Goal: Download file/media

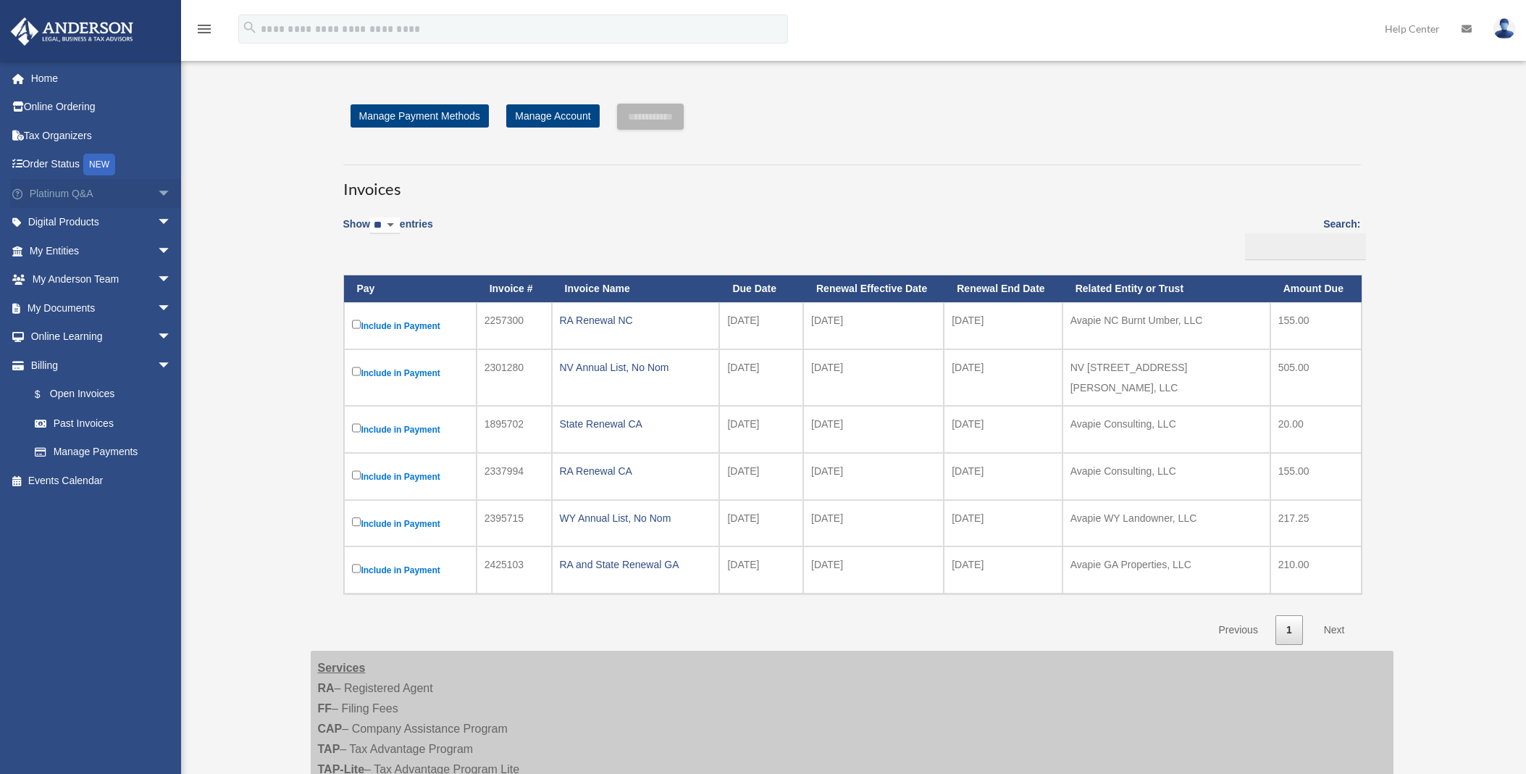
scroll to position [187, 0]
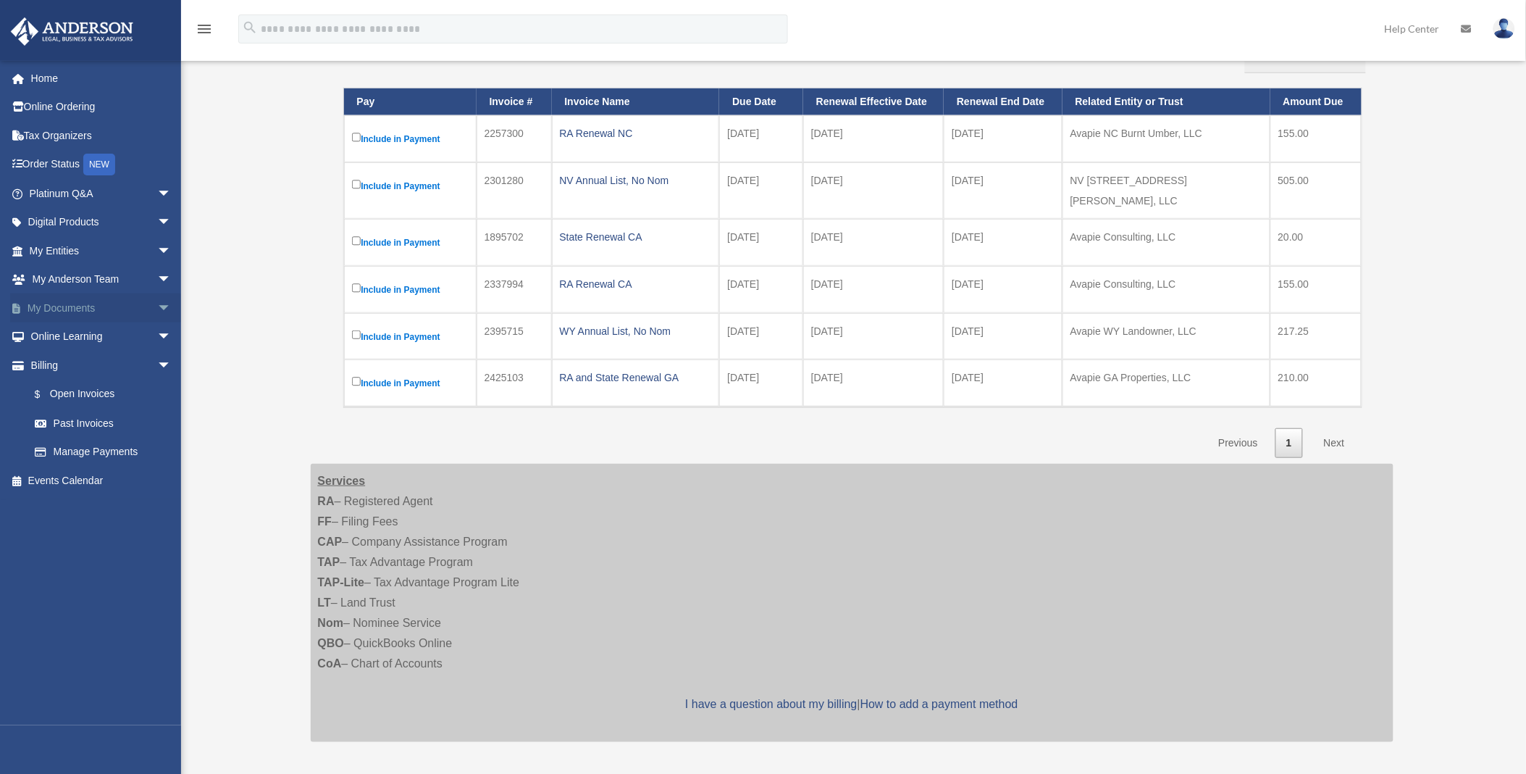
click at [75, 304] on link "My Documents arrow_drop_down" at bounding box center [101, 307] width 183 height 29
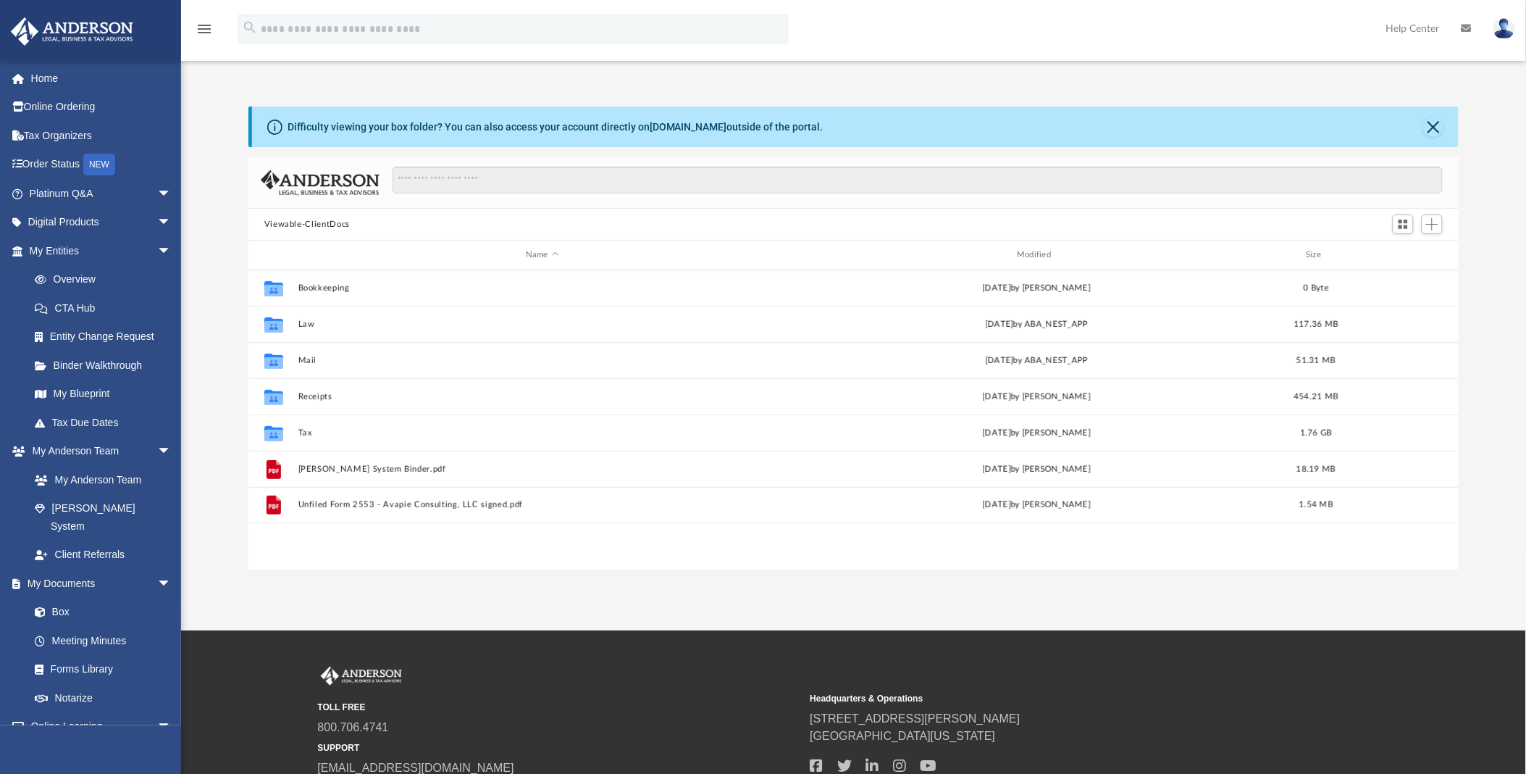
scroll to position [316, 1199]
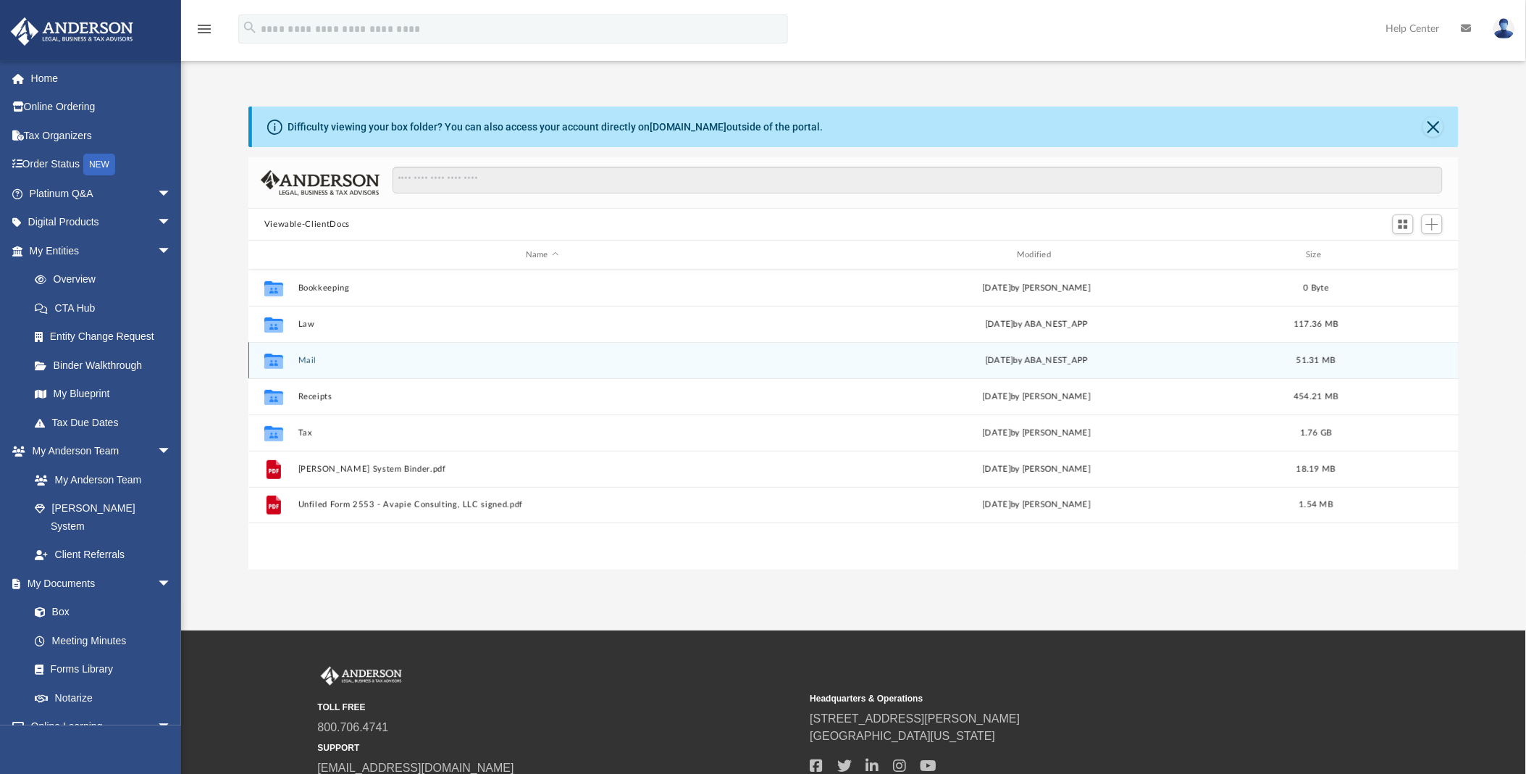
click at [297, 357] on div "Collaborated Folder Mail yesterday by ABA_NEST_APP 51.31 MB" at bounding box center [853, 360] width 1211 height 36
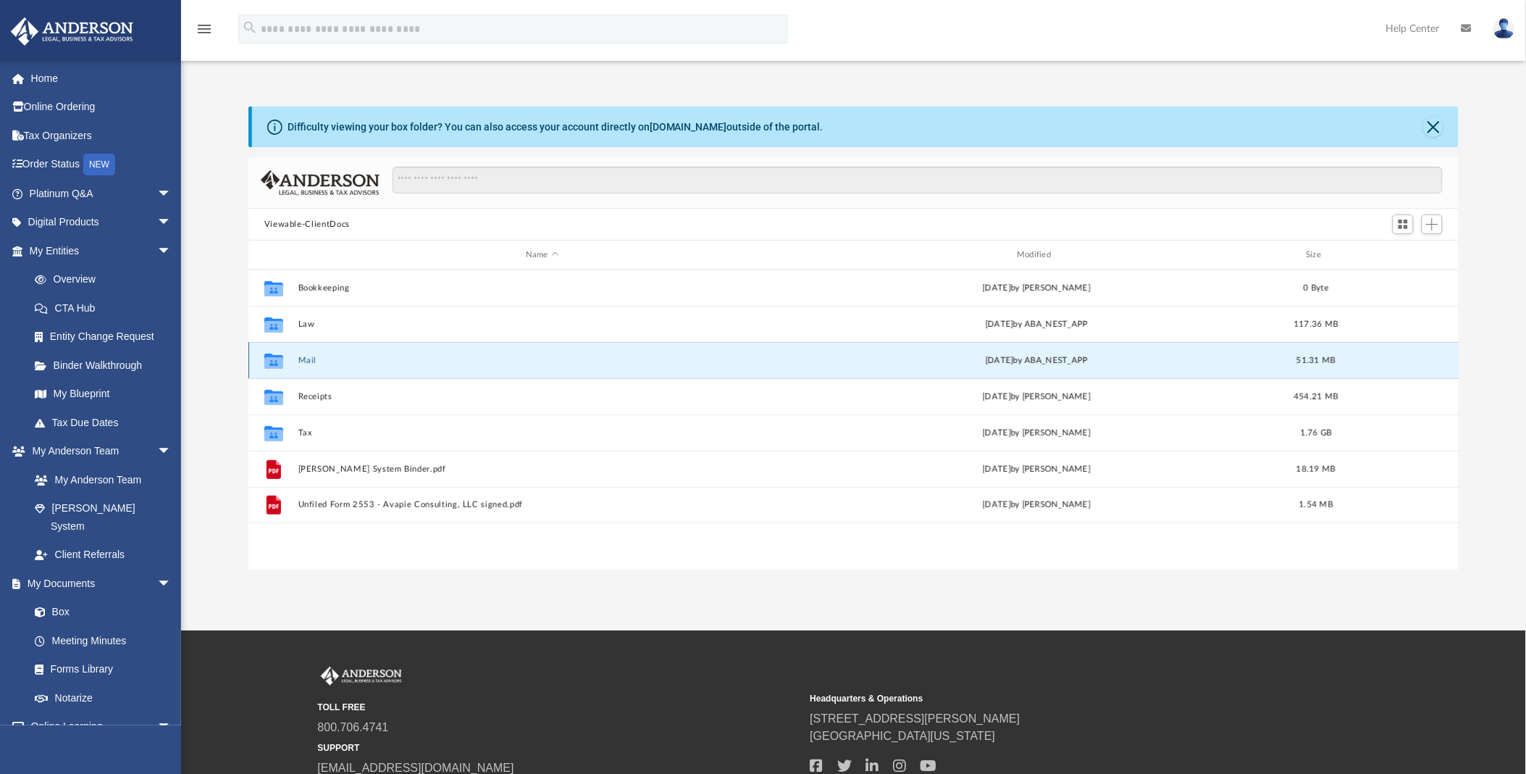
click at [309, 357] on button "Mail" at bounding box center [542, 360] width 488 height 9
click at [300, 360] on button "Mail" at bounding box center [542, 360] width 488 height 9
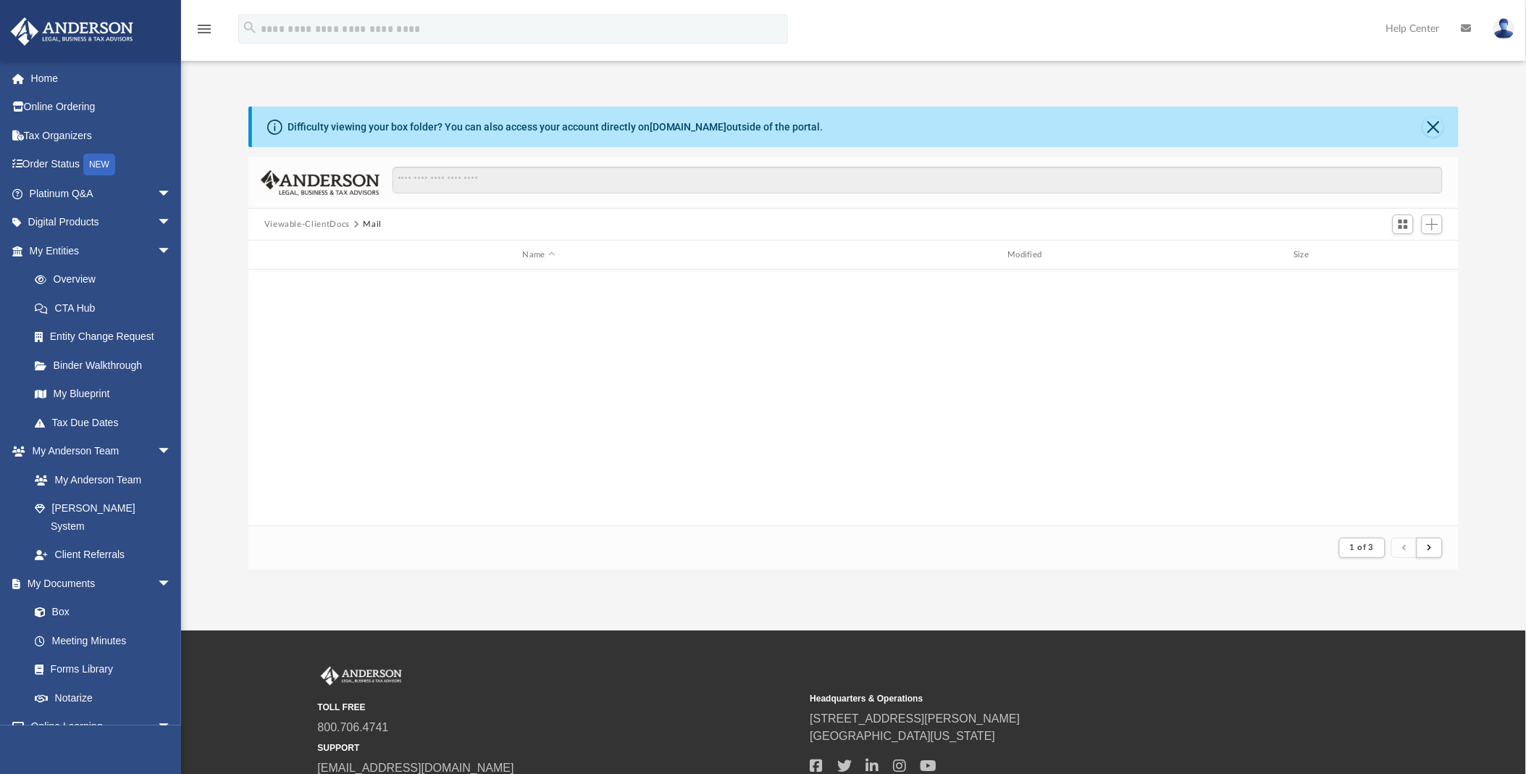
scroll to position [1554, 0]
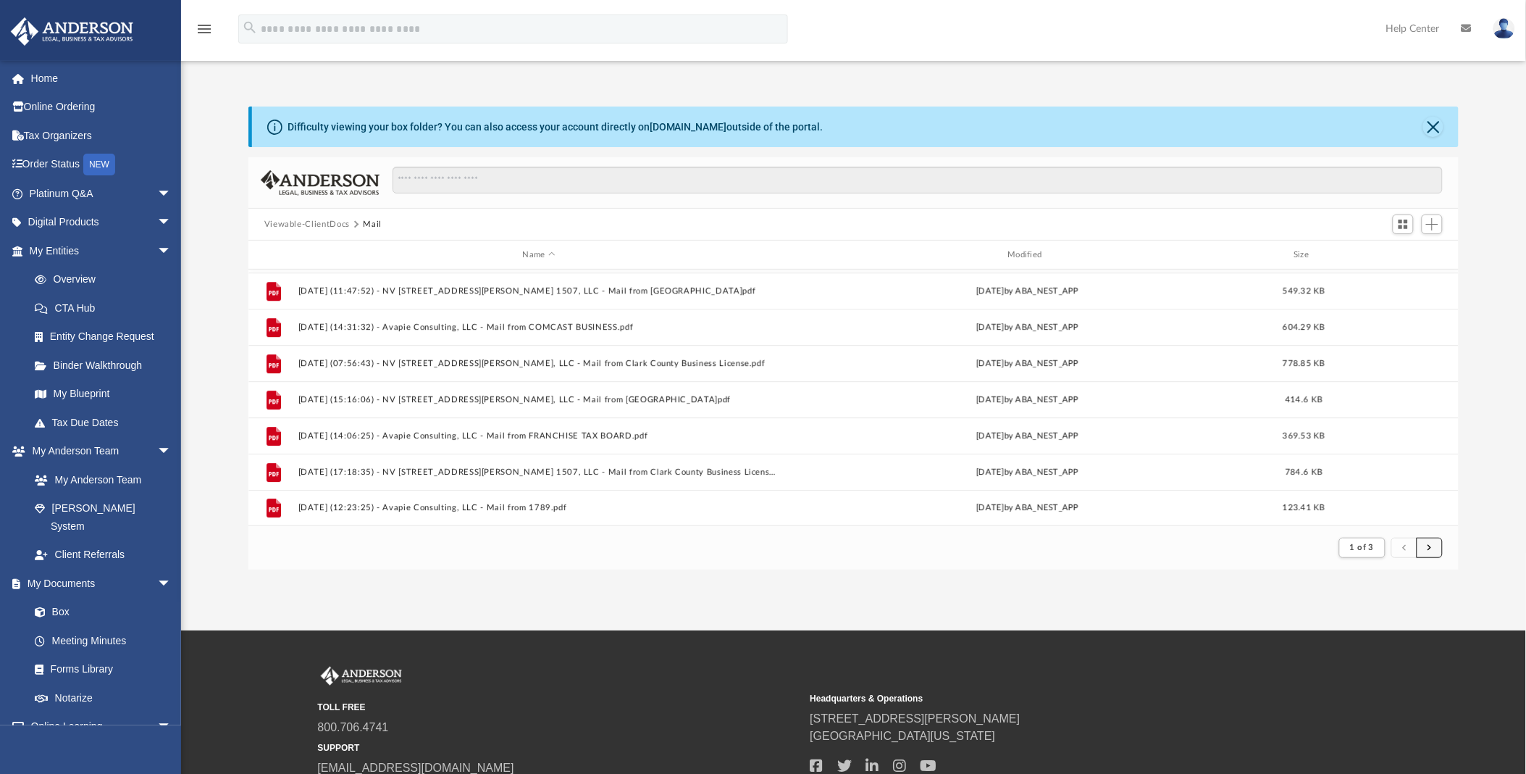
click at [1439, 548] on button "submit" at bounding box center [1430, 547] width 26 height 21
click at [1428, 547] on span "submit" at bounding box center [1430, 547] width 4 height 8
click at [1428, 545] on span "submit" at bounding box center [1430, 547] width 4 height 8
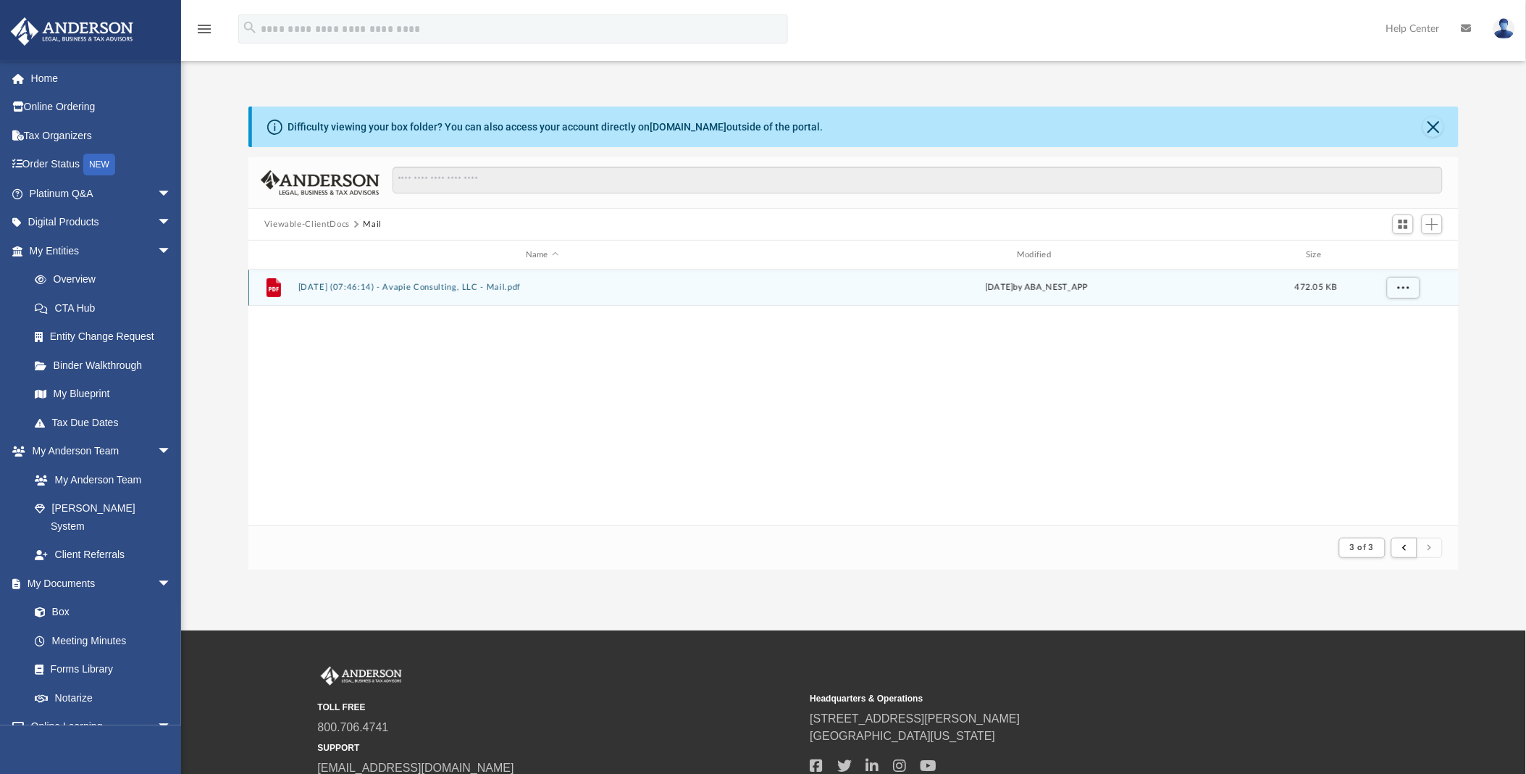
click at [510, 288] on button "2025.09.30 (07:46:14) - Avapie Consulting, LLC - Mail.pdf" at bounding box center [542, 287] width 488 height 9
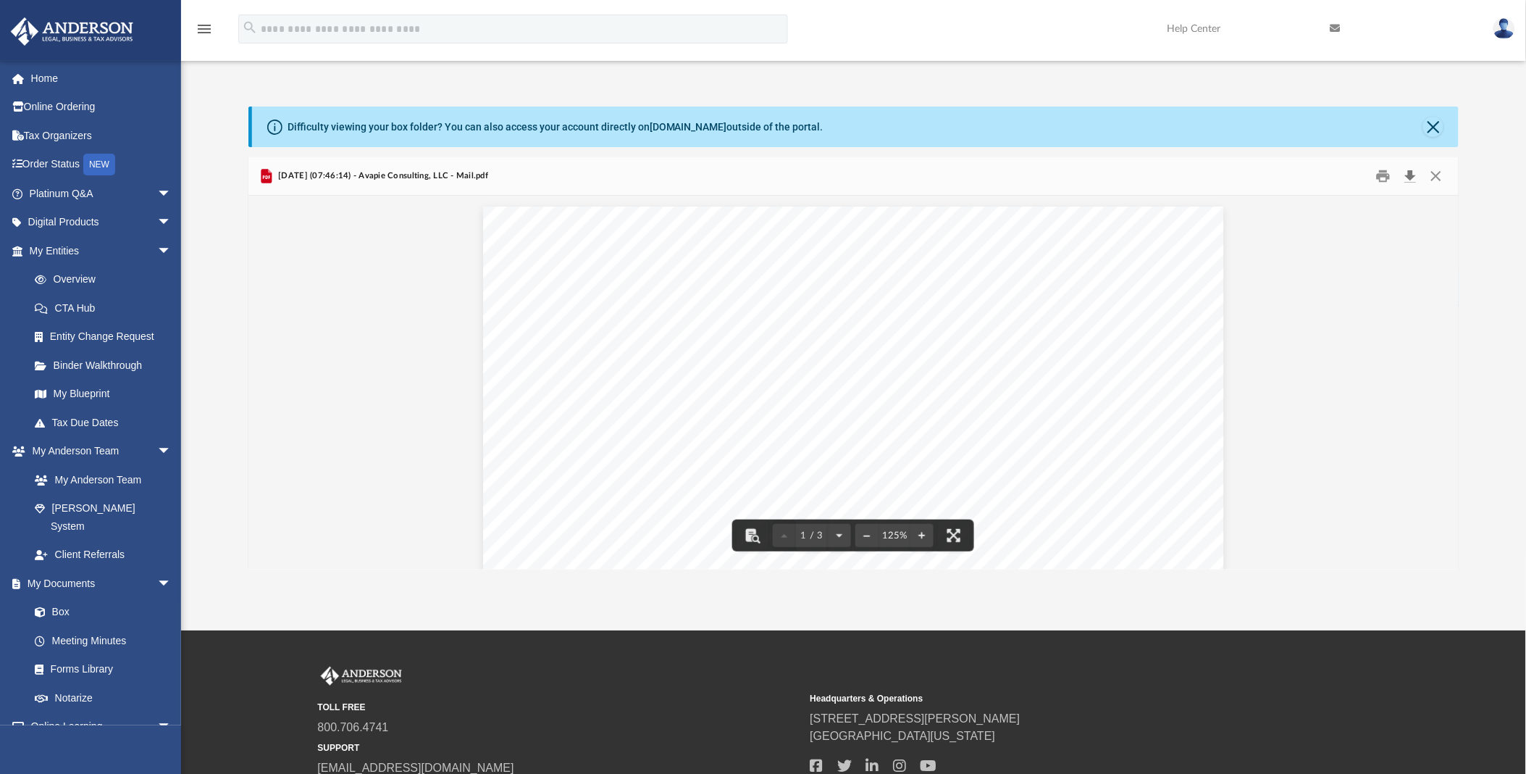
click at [1413, 175] on button "Download" at bounding box center [1410, 176] width 26 height 22
drag, startPoint x: 352, startPoint y: 270, endPoint x: 424, endPoint y: 268, distance: 72.5
click at [1441, 123] on button "Close" at bounding box center [1433, 127] width 20 height 20
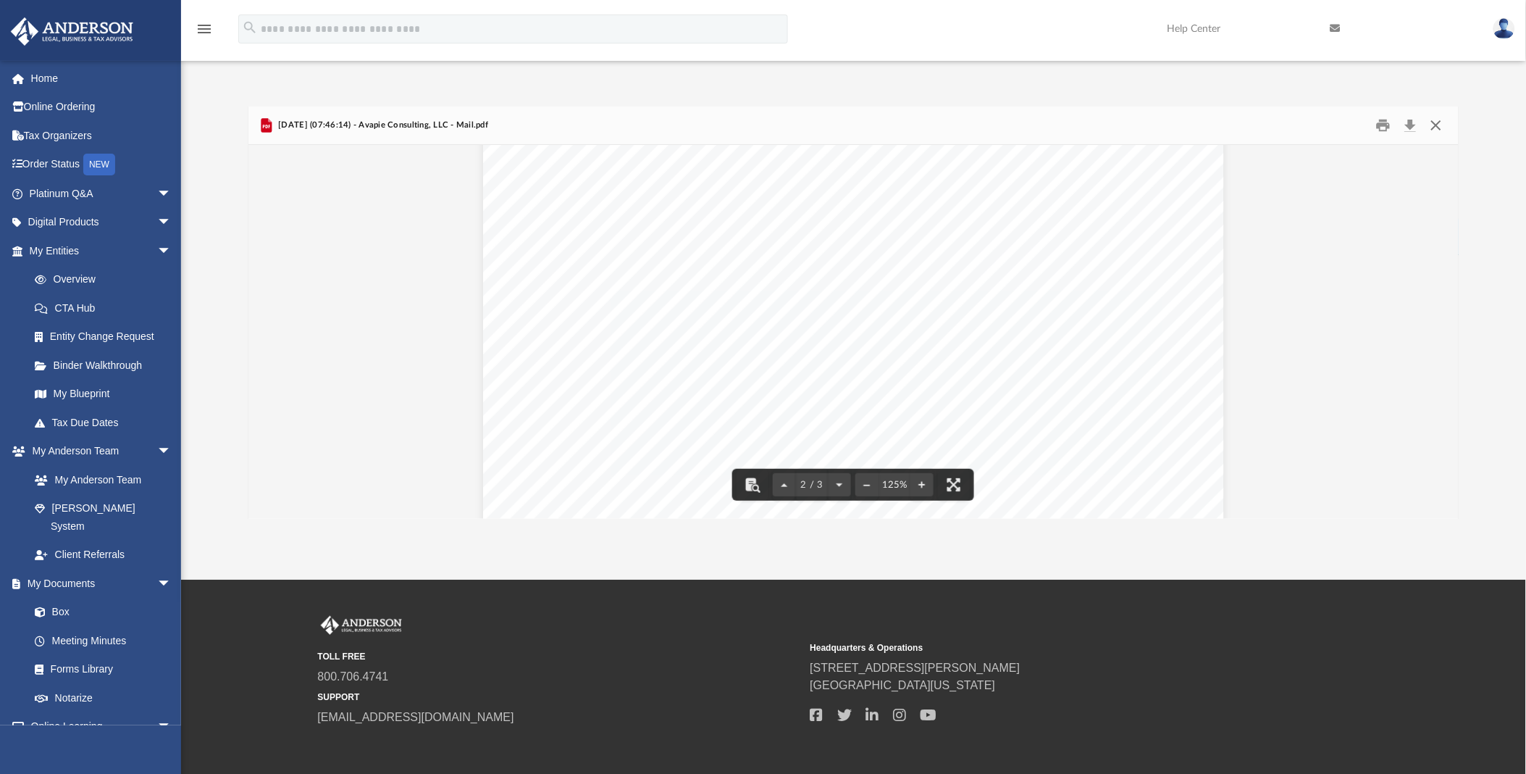
click at [1440, 118] on button "Close" at bounding box center [1436, 125] width 26 height 22
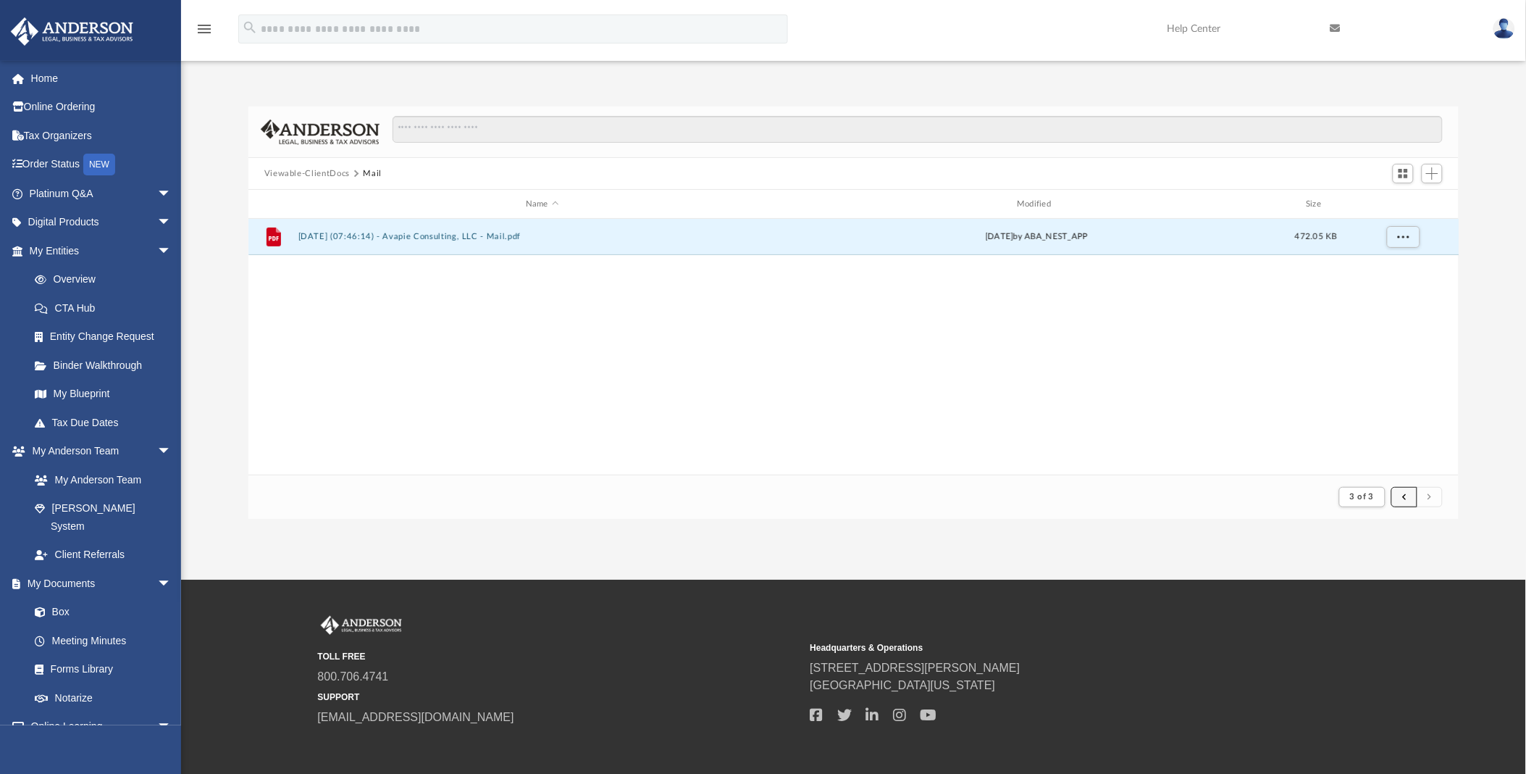
click at [1400, 493] on button "submit" at bounding box center [1405, 497] width 26 height 21
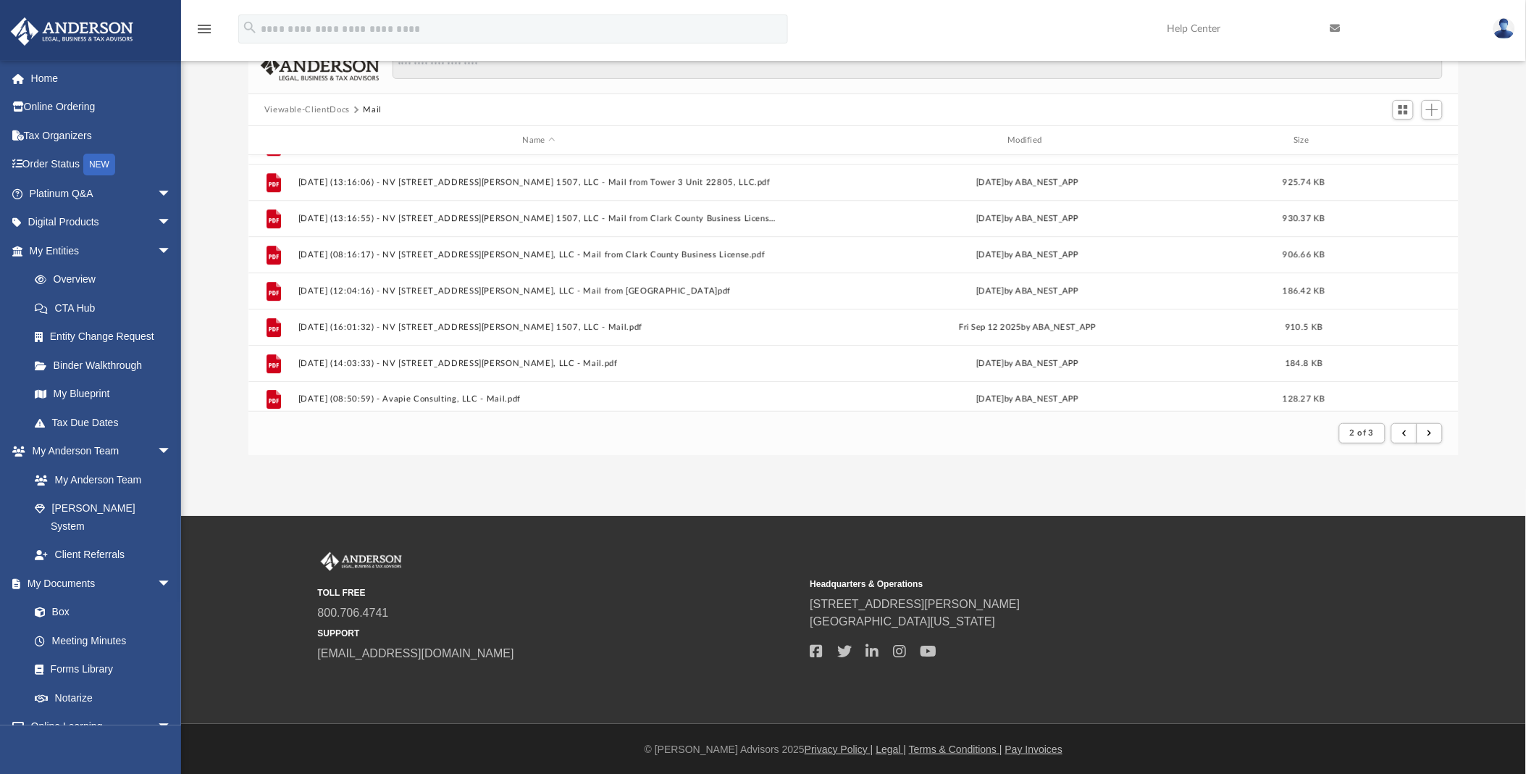
scroll to position [1554, 0]
